Goal: Browse casually: Explore the website without a specific task or goal

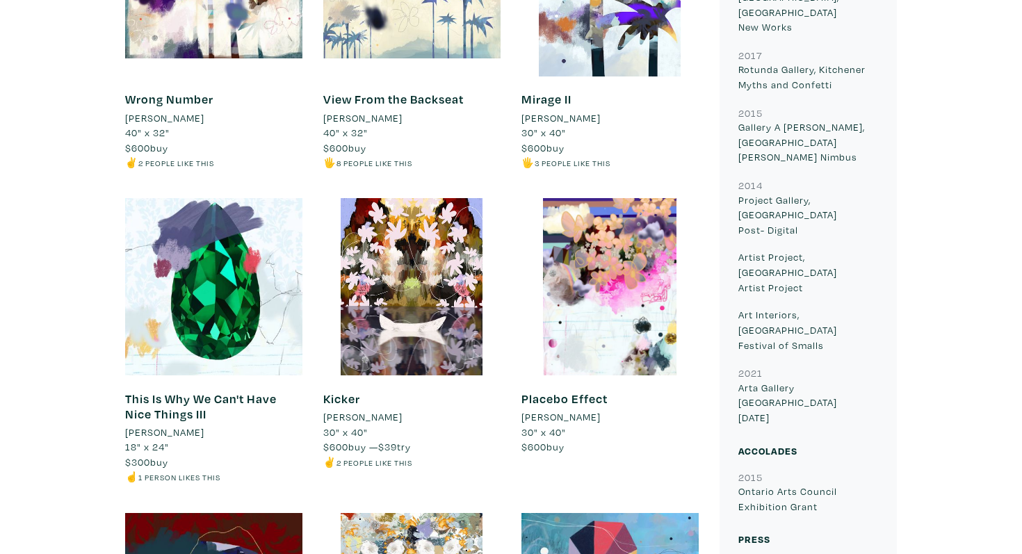
scroll to position [750, 0]
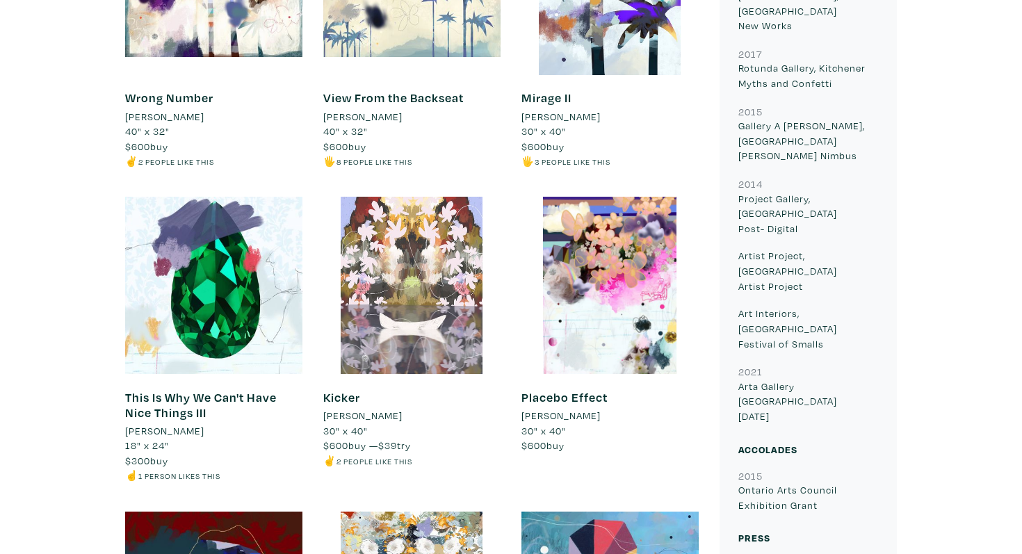
click at [369, 299] on div at bounding box center [411, 285] width 177 height 177
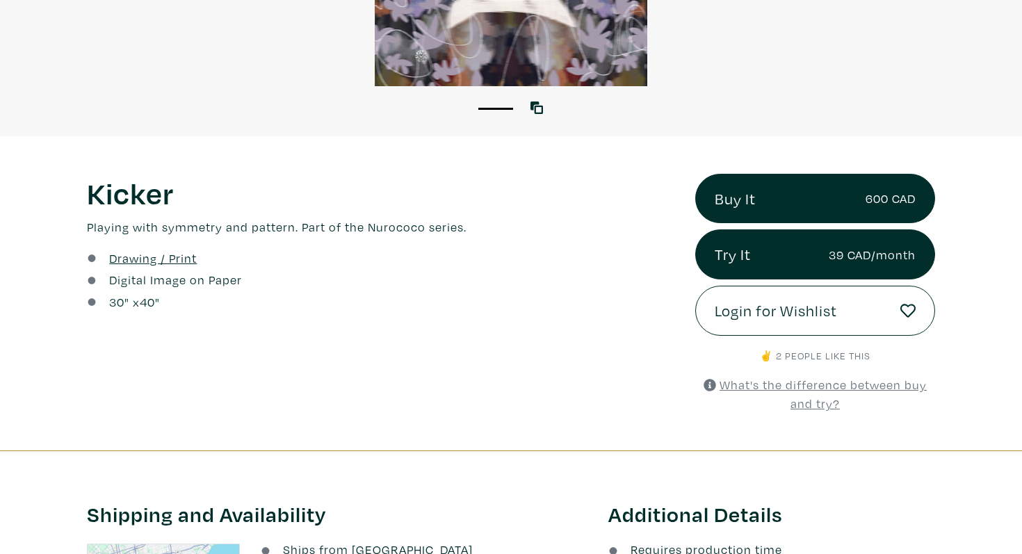
scroll to position [61, 0]
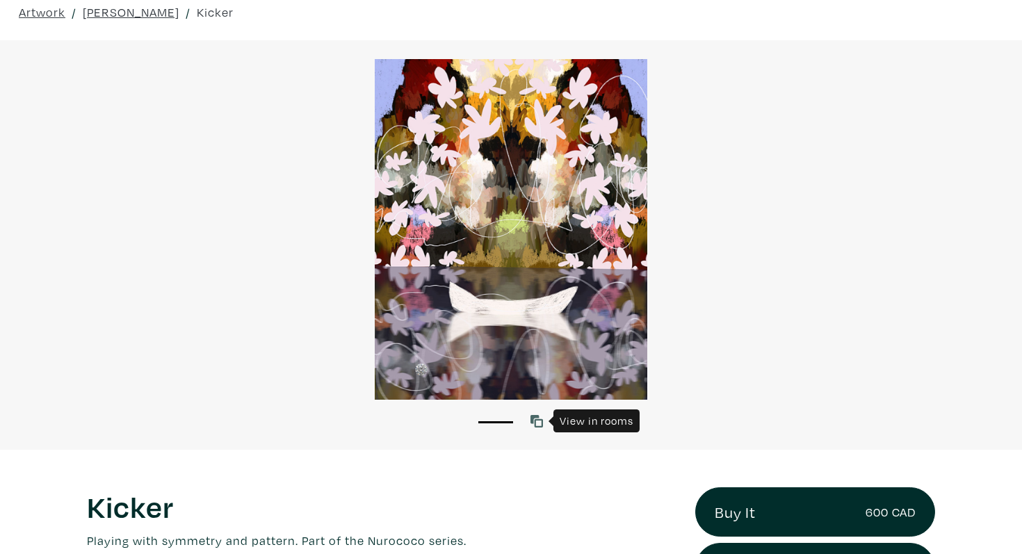
click at [538, 424] on icon at bounding box center [537, 421] width 13 height 13
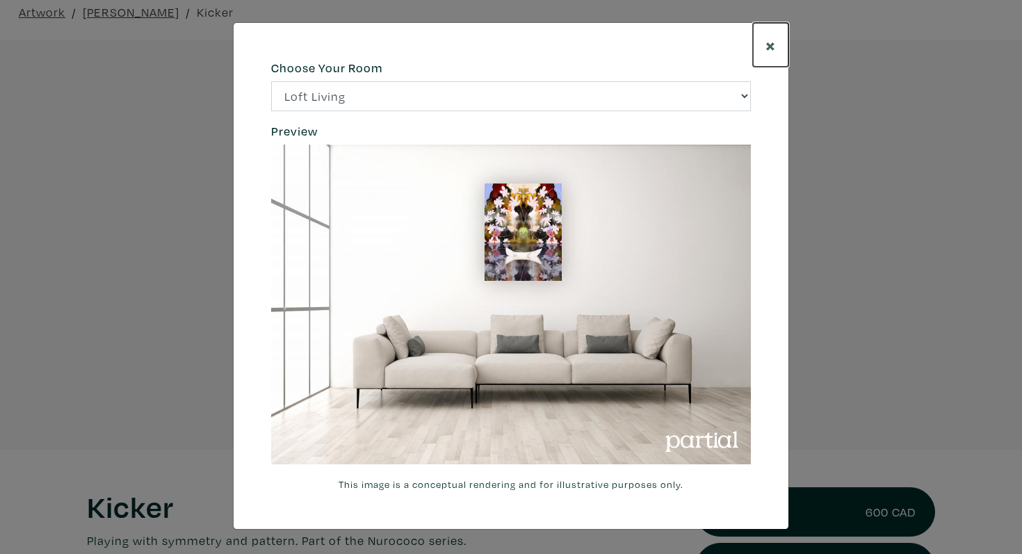
click at [777, 49] on button "×" at bounding box center [770, 45] width 35 height 44
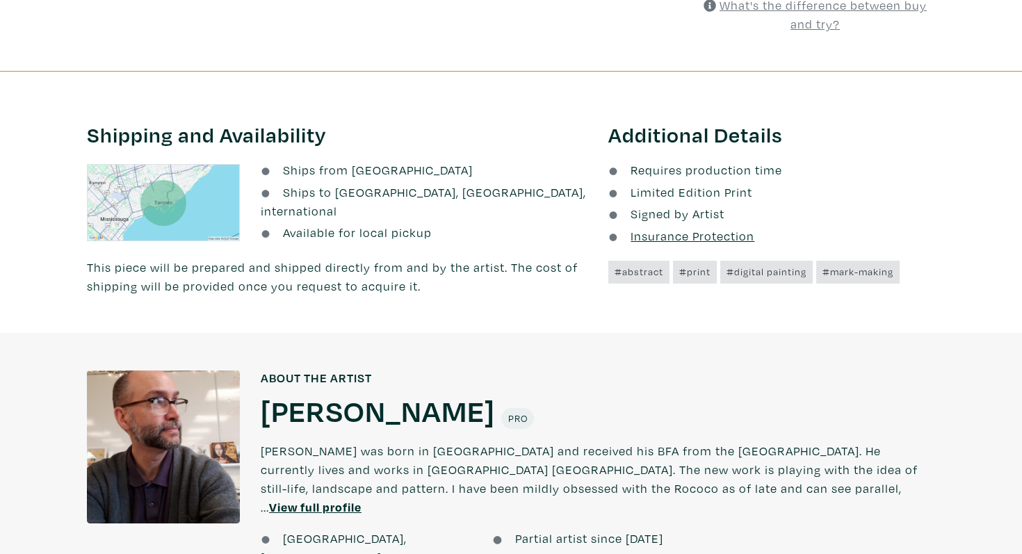
scroll to position [755, 0]
